Goal: Task Accomplishment & Management: Manage account settings

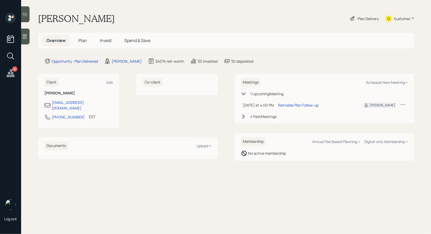
click at [359, 17] on div "Plan Delivery" at bounding box center [368, 19] width 21 height 6
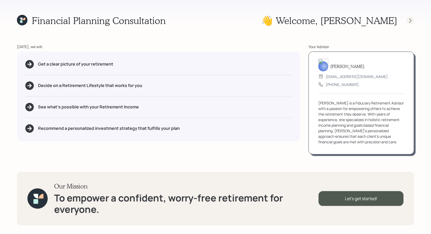
click at [409, 24] on div at bounding box center [410, 20] width 7 height 7
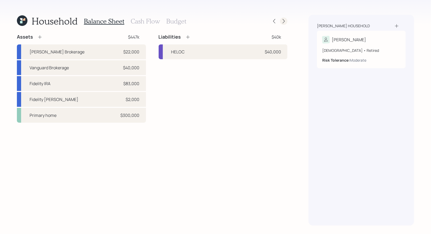
click at [285, 23] on icon at bounding box center [283, 20] width 5 height 5
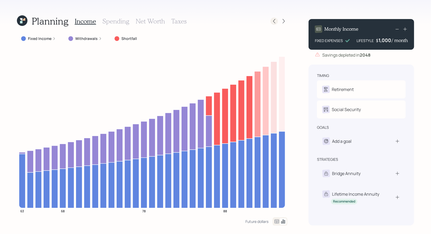
click at [276, 22] on icon at bounding box center [274, 20] width 5 height 5
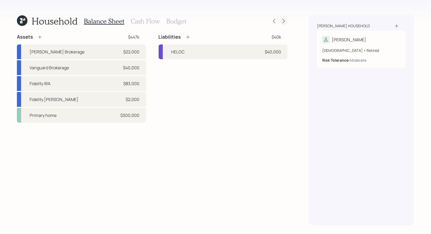
click at [284, 21] on icon at bounding box center [284, 21] width 2 height 4
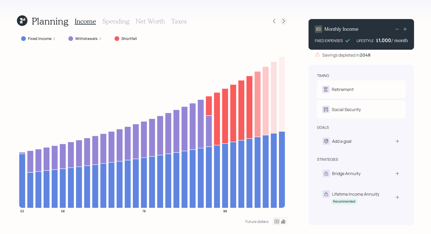
click at [283, 23] on icon at bounding box center [283, 20] width 5 height 5
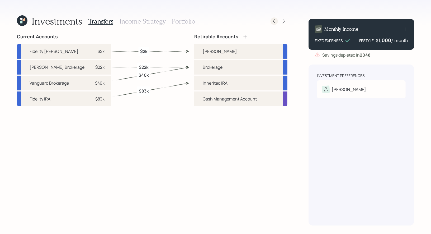
click at [276, 23] on icon at bounding box center [274, 20] width 5 height 5
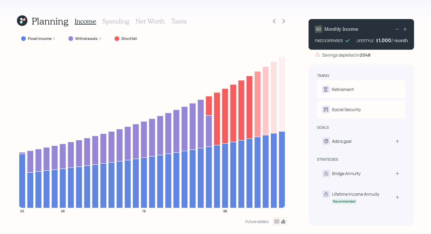
click at [276, 23] on icon at bounding box center [274, 20] width 5 height 5
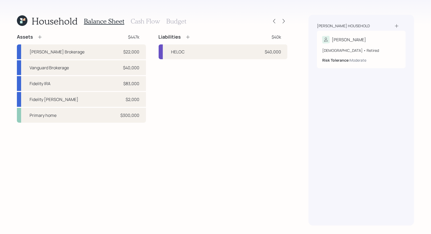
click at [145, 22] on h3 "Cash Flow" at bounding box center [145, 21] width 29 height 8
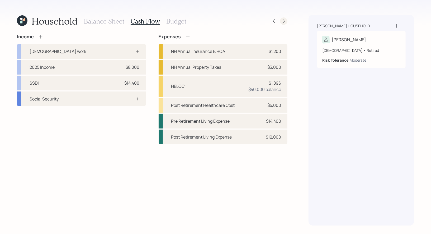
click at [284, 22] on icon at bounding box center [283, 20] width 5 height 5
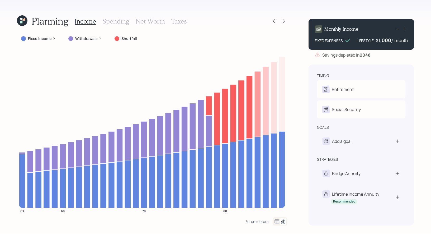
click at [177, 18] on h3 "Taxes" at bounding box center [178, 21] width 15 height 8
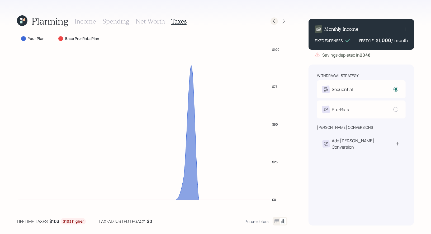
click at [275, 21] on icon at bounding box center [274, 20] width 5 height 5
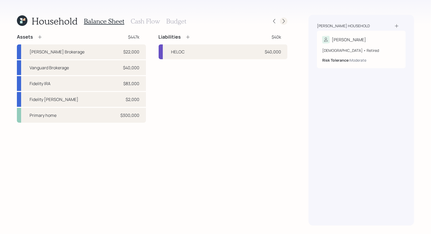
click at [285, 21] on icon at bounding box center [284, 21] width 2 height 4
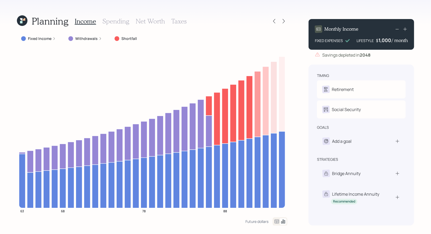
click at [25, 20] on icon at bounding box center [22, 20] width 11 height 11
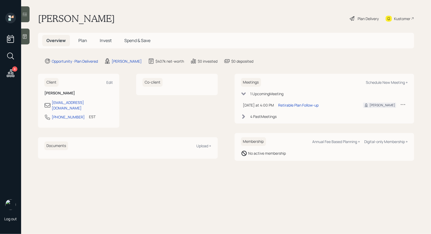
click at [105, 40] on span "Invest" at bounding box center [106, 40] width 12 height 6
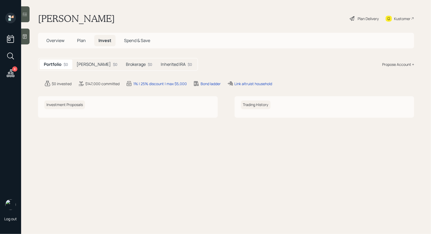
click at [161, 65] on h5 "Inherited IRA" at bounding box center [173, 64] width 25 height 5
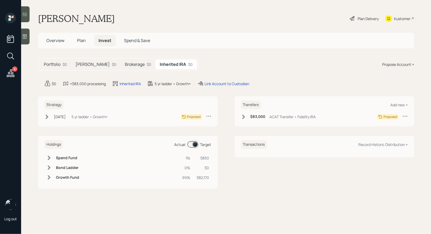
click at [125, 62] on h5 "Brokerage" at bounding box center [135, 64] width 20 height 5
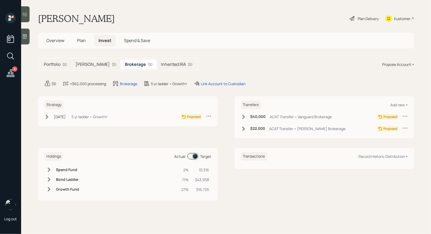
click at [243, 115] on icon at bounding box center [243, 116] width 3 height 4
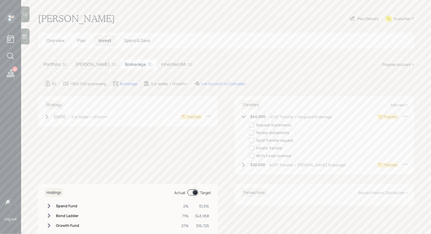
click at [404, 116] on icon at bounding box center [405, 115] width 5 height 5
click at [373, 125] on div "Edit transfer" at bounding box center [389, 126] width 38 height 5
select select "c5661234-39f7-4821-b8f5-5fcccdac5c76"
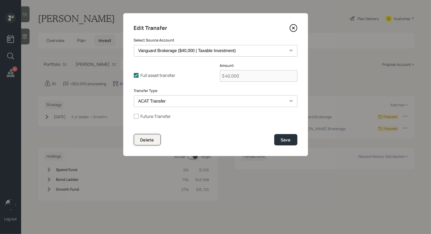
click at [144, 141] on div "Delete" at bounding box center [147, 140] width 14 height 6
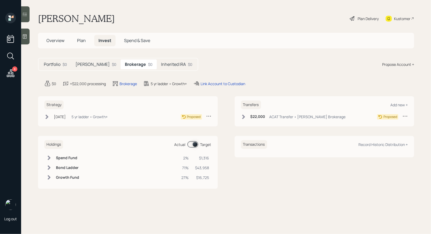
click at [243, 115] on icon at bounding box center [243, 116] width 3 height 4
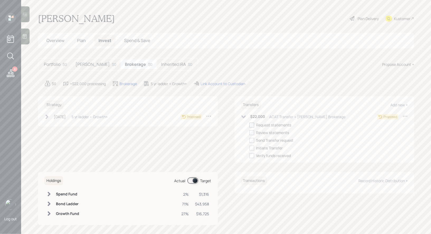
click at [250, 124] on div at bounding box center [251, 125] width 5 height 5
click at [249, 125] on input "checkbox" at bounding box center [249, 125] width 0 height 0
checkbox input "true"
click at [49, 117] on icon at bounding box center [46, 116] width 5 height 5
click at [54, 124] on div at bounding box center [55, 125] width 5 height 5
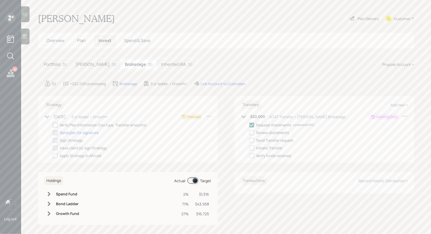
click at [53, 125] on input "checkbox" at bounding box center [53, 125] width 0 height 0
checkbox input "true"
click at [161, 62] on h5 "Inherited IRA" at bounding box center [173, 64] width 25 height 5
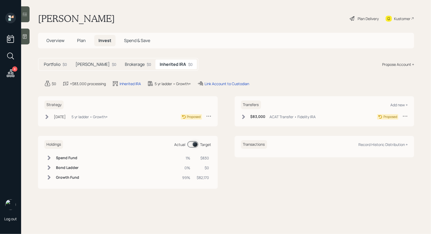
click at [244, 118] on icon at bounding box center [243, 116] width 5 height 5
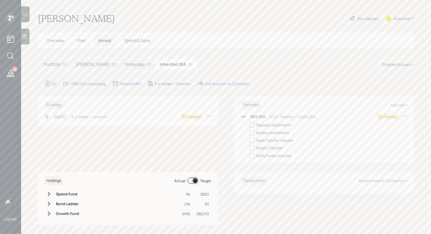
click at [251, 125] on div at bounding box center [251, 125] width 5 height 5
click at [249, 125] on input "checkbox" at bounding box center [249, 125] width 0 height 0
checkbox input "true"
click at [46, 117] on icon at bounding box center [46, 116] width 5 height 5
click at [55, 125] on div at bounding box center [55, 125] width 5 height 5
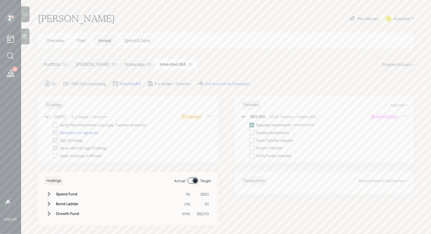
click at [53, 125] on input "checkbox" at bounding box center [53, 125] width 0 height 0
checkbox input "true"
click at [80, 68] on div "Roth IRA $0" at bounding box center [95, 64] width 49 height 10
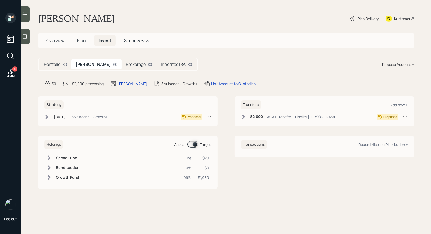
click at [243, 117] on icon at bounding box center [243, 116] width 3 height 4
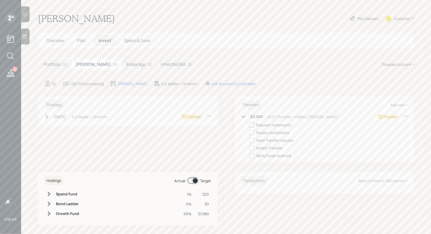
click at [252, 125] on div at bounding box center [251, 125] width 5 height 5
click at [249, 125] on input "checkbox" at bounding box center [249, 125] width 0 height 0
checkbox input "true"
click at [46, 115] on icon at bounding box center [47, 116] width 3 height 4
click at [56, 125] on div at bounding box center [55, 125] width 5 height 5
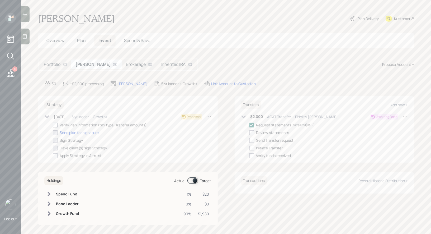
click at [53, 125] on input "checkbox" at bounding box center [53, 125] width 0 height 0
checkbox input "true"
click at [368, 19] on div "Plan Delivery" at bounding box center [368, 19] width 21 height 6
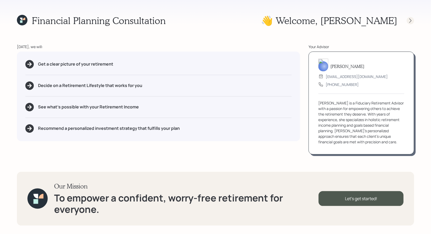
click at [409, 20] on icon at bounding box center [410, 20] width 5 height 5
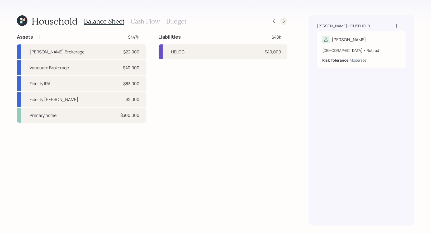
click at [284, 21] on icon at bounding box center [283, 20] width 5 height 5
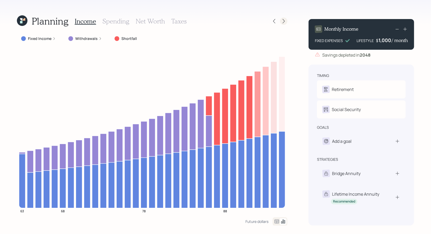
click at [285, 21] on icon at bounding box center [283, 20] width 5 height 5
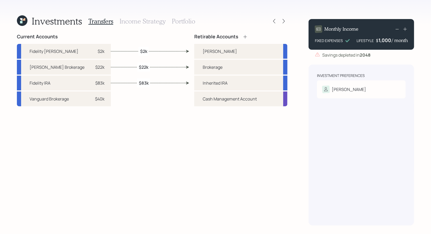
click at [148, 22] on h3 "Income Strategy" at bounding box center [143, 21] width 46 height 8
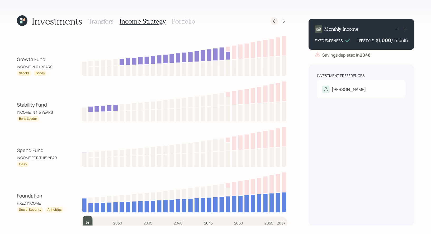
click at [275, 22] on icon at bounding box center [274, 20] width 5 height 5
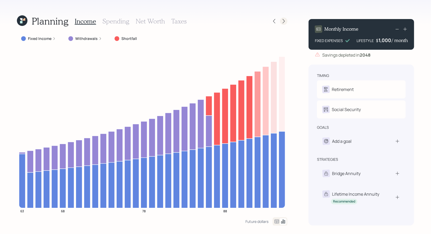
click at [286, 19] on icon at bounding box center [283, 20] width 5 height 5
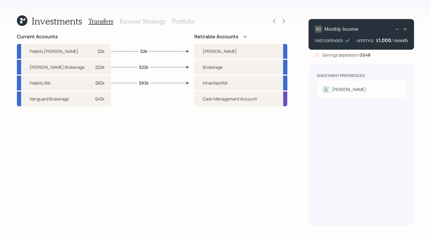
click at [144, 21] on h3 "Income Strategy" at bounding box center [143, 21] width 46 height 8
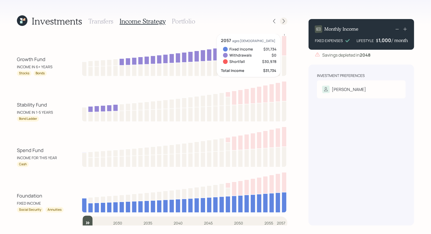
click at [284, 20] on icon at bounding box center [283, 20] width 5 height 5
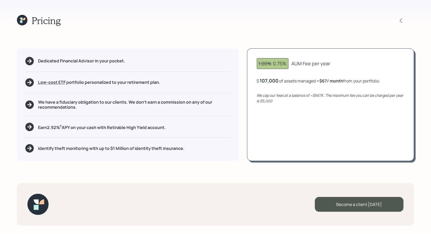
click at [267, 36] on div "Pricing Dedicated Financial Advisor in your pocket. Low-cost ETF Retirable uses…" at bounding box center [215, 117] width 431 height 234
click at [24, 19] on icon at bounding box center [24, 19] width 2 height 2
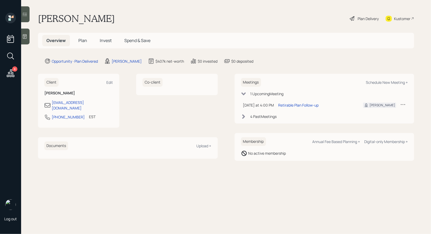
click at [8, 55] on icon at bounding box center [11, 56] width 10 height 10
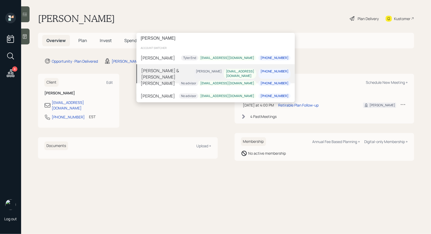
type input "john brig"
click at [188, 72] on div "John & Barbara Briganti Treva Nostdahl jbriganti@tm.org 641-954-2290" at bounding box center [215, 73] width 158 height 19
